Goal: Information Seeking & Learning: Learn about a topic

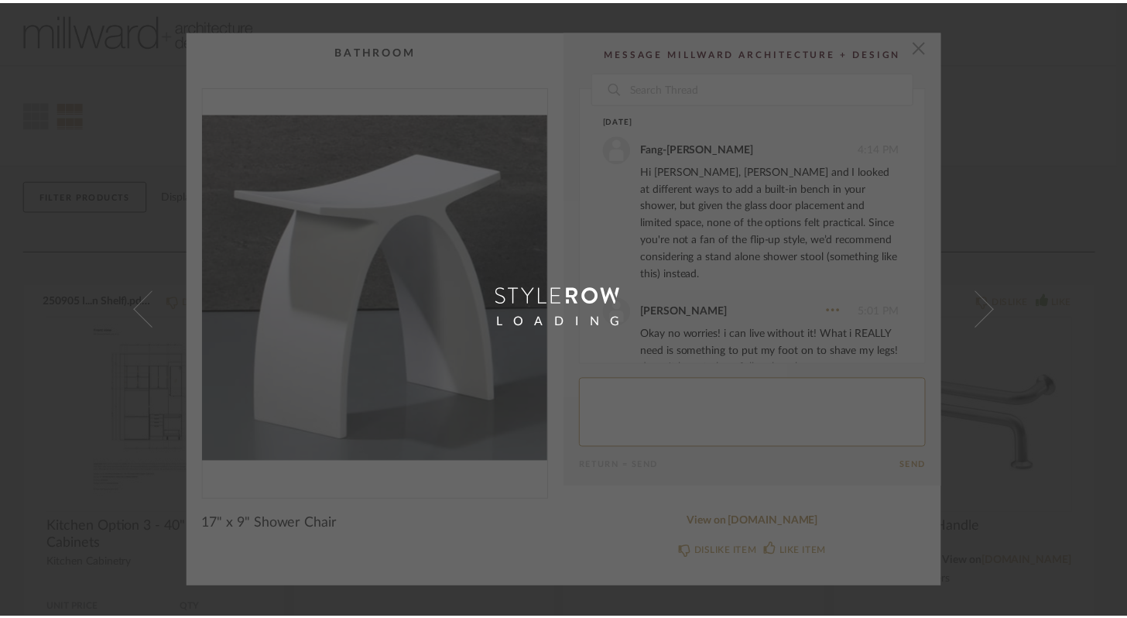
scroll to position [266, 0]
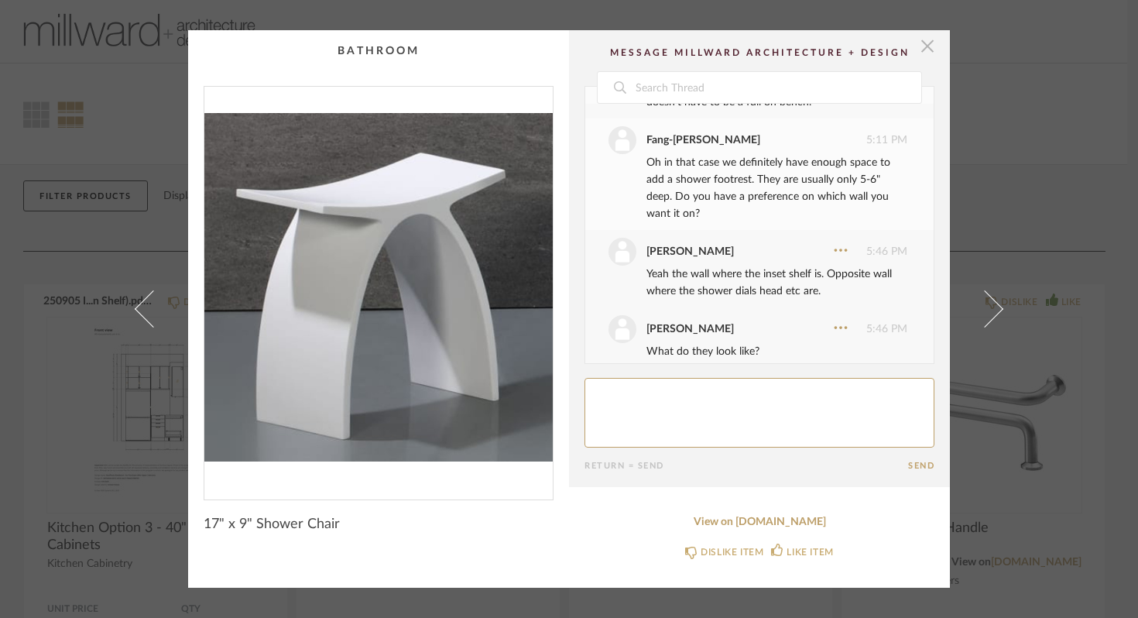
click at [924, 53] on span "button" at bounding box center [927, 45] width 31 height 31
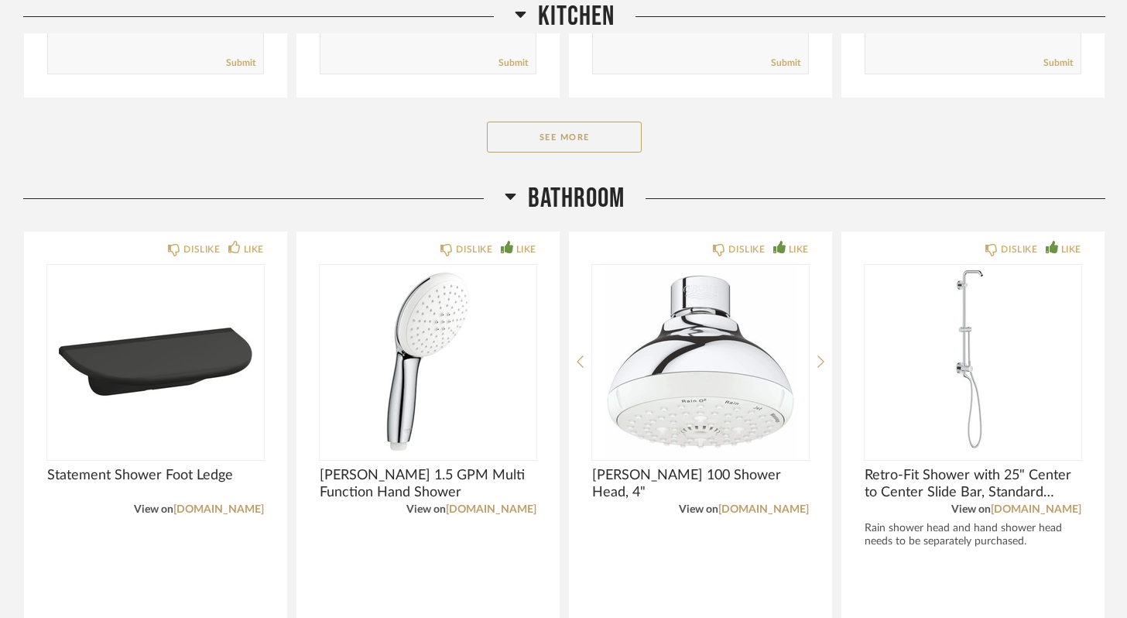
scroll to position [710, 0]
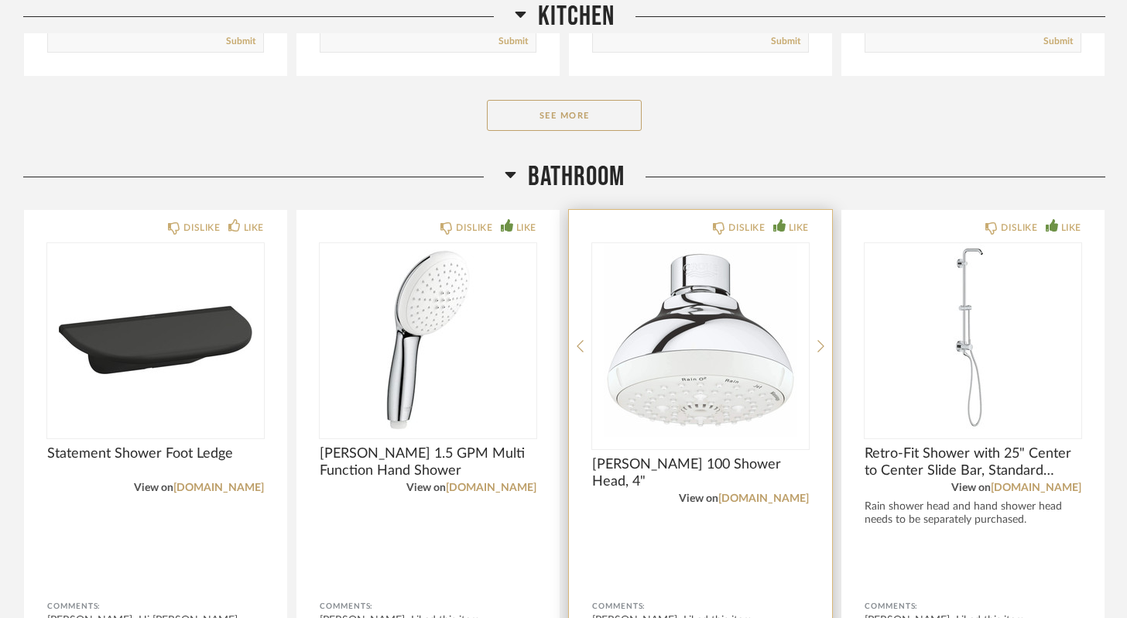
click at [741, 392] on img "0" at bounding box center [700, 340] width 217 height 194
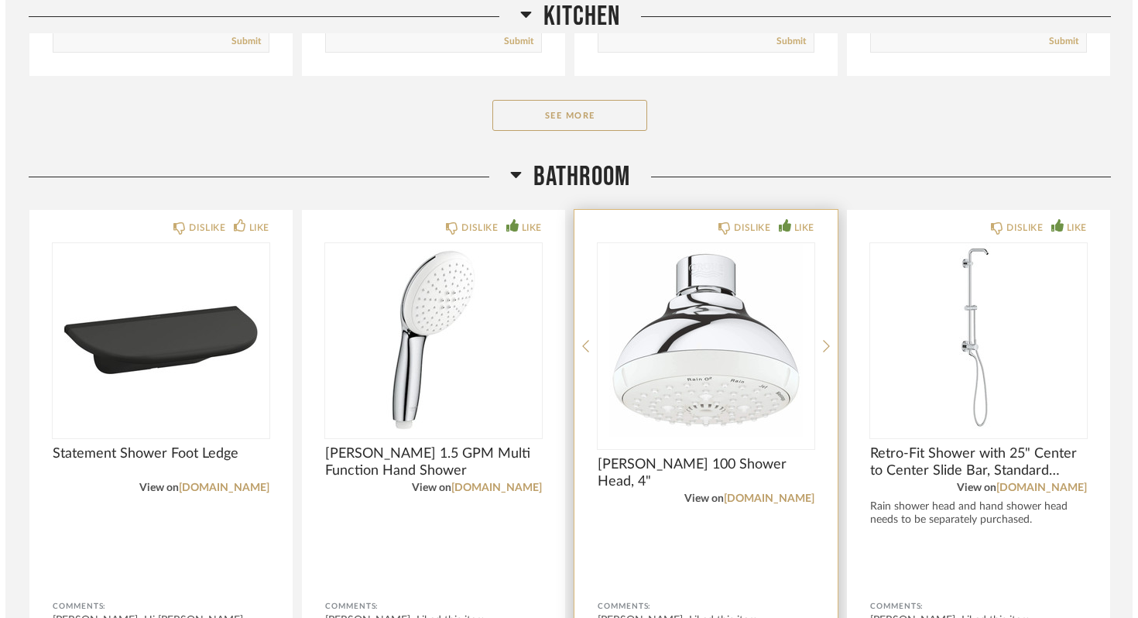
scroll to position [0, 0]
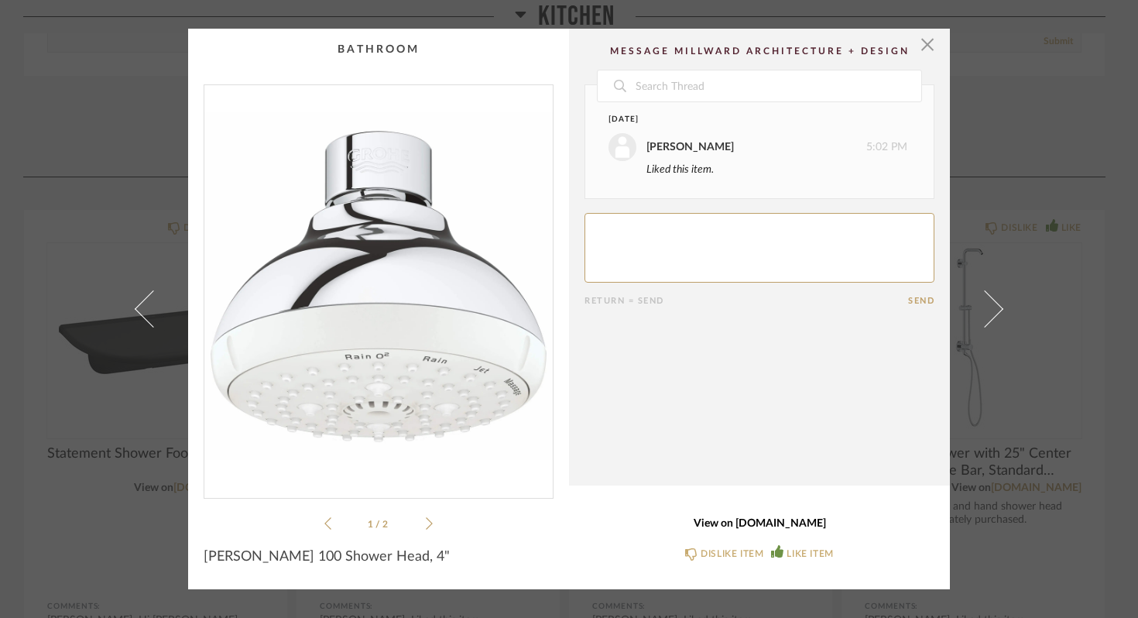
click at [767, 523] on link "View on [DOMAIN_NAME]" at bounding box center [760, 523] width 350 height 13
click at [753, 523] on link "View on [DOMAIN_NAME]" at bounding box center [760, 523] width 350 height 13
click at [648, 239] on textarea at bounding box center [760, 248] width 350 height 70
type textarea "I don't love the look of"
click at [426, 519] on icon at bounding box center [429, 523] width 7 height 14
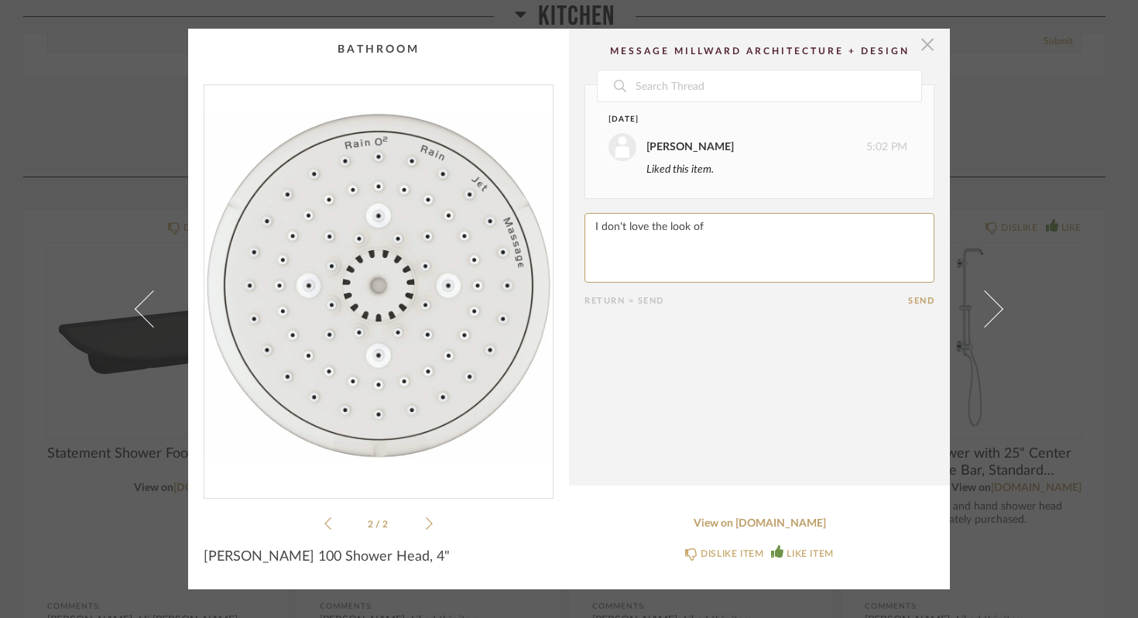
click at [923, 50] on span "button" at bounding box center [927, 44] width 31 height 31
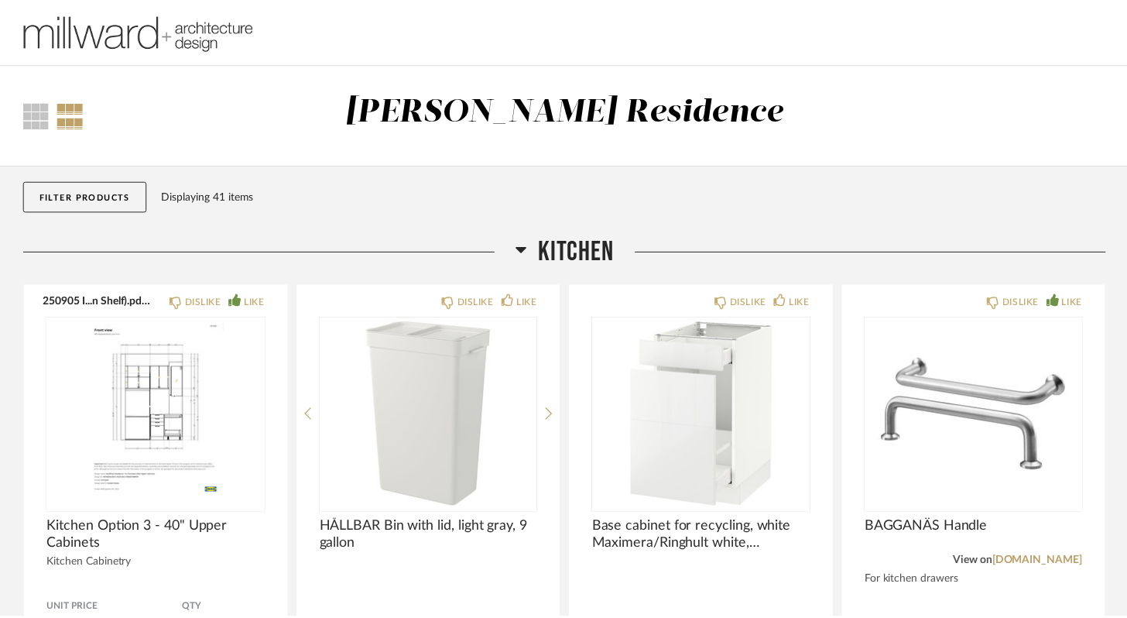
scroll to position [710, 0]
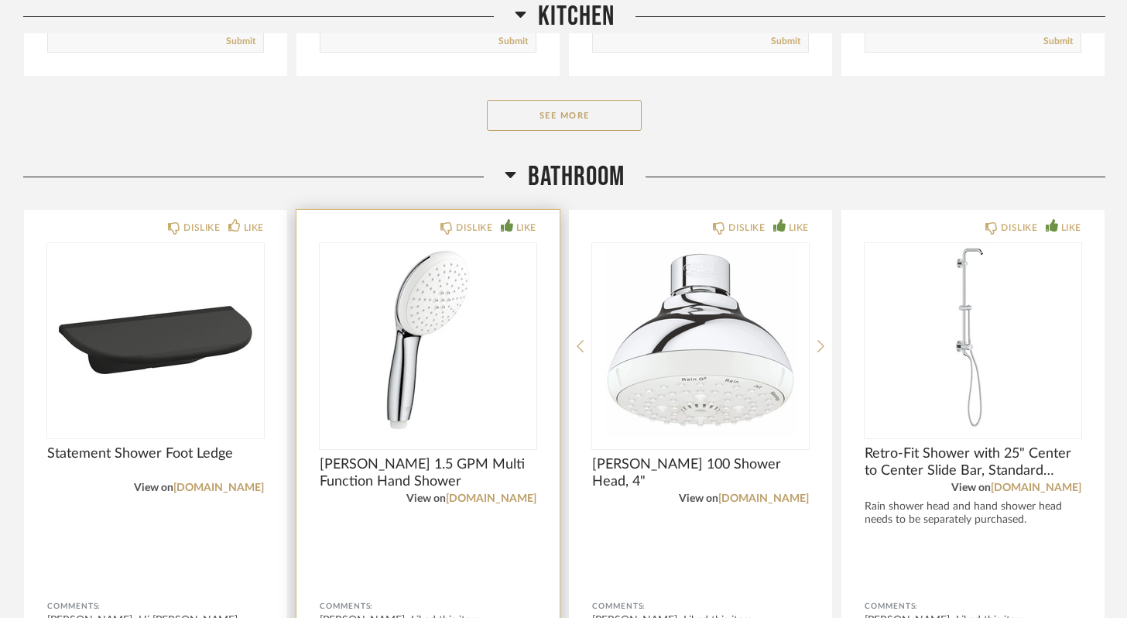
click at [492, 372] on img "0" at bounding box center [428, 340] width 217 height 194
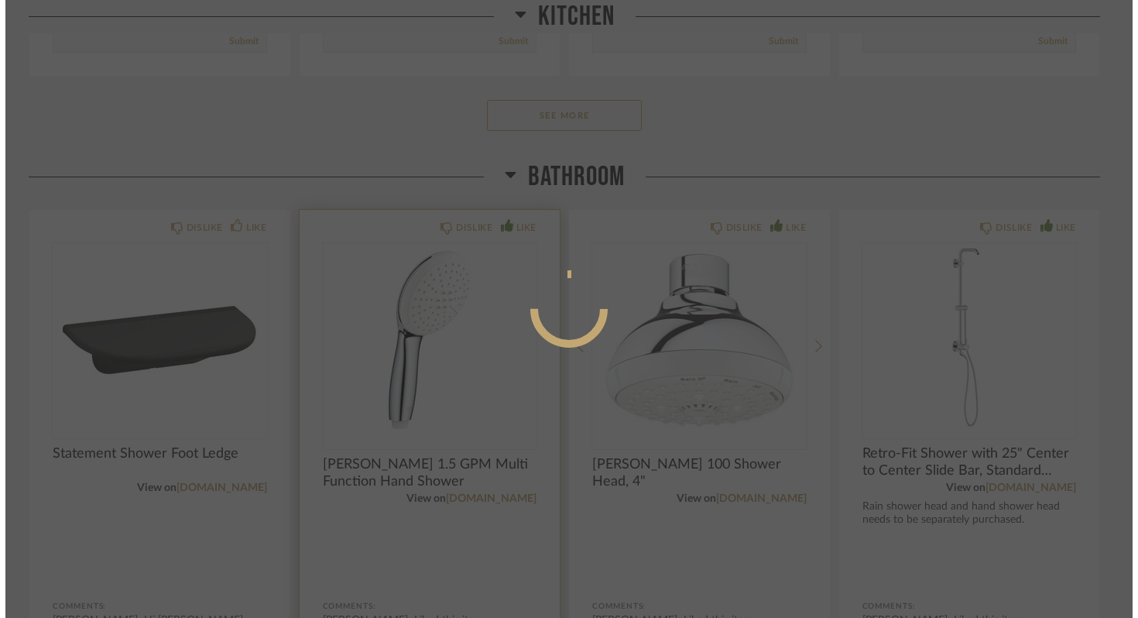
scroll to position [0, 0]
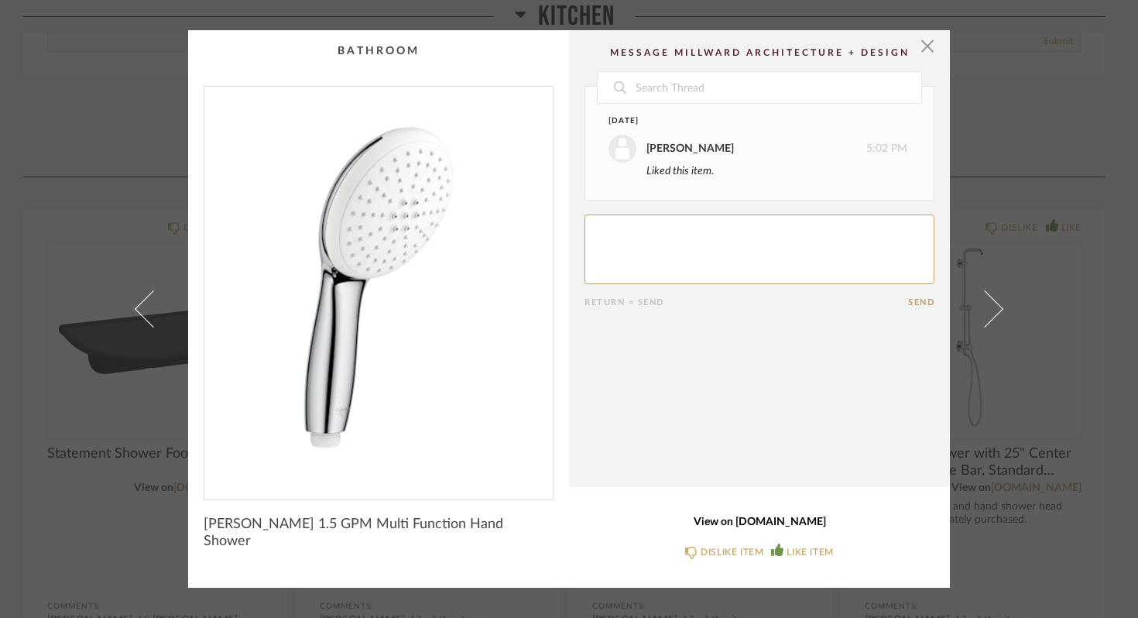
click at [739, 524] on link "View on [DOMAIN_NAME]" at bounding box center [760, 522] width 350 height 13
